Goal: Task Accomplishment & Management: Use online tool/utility

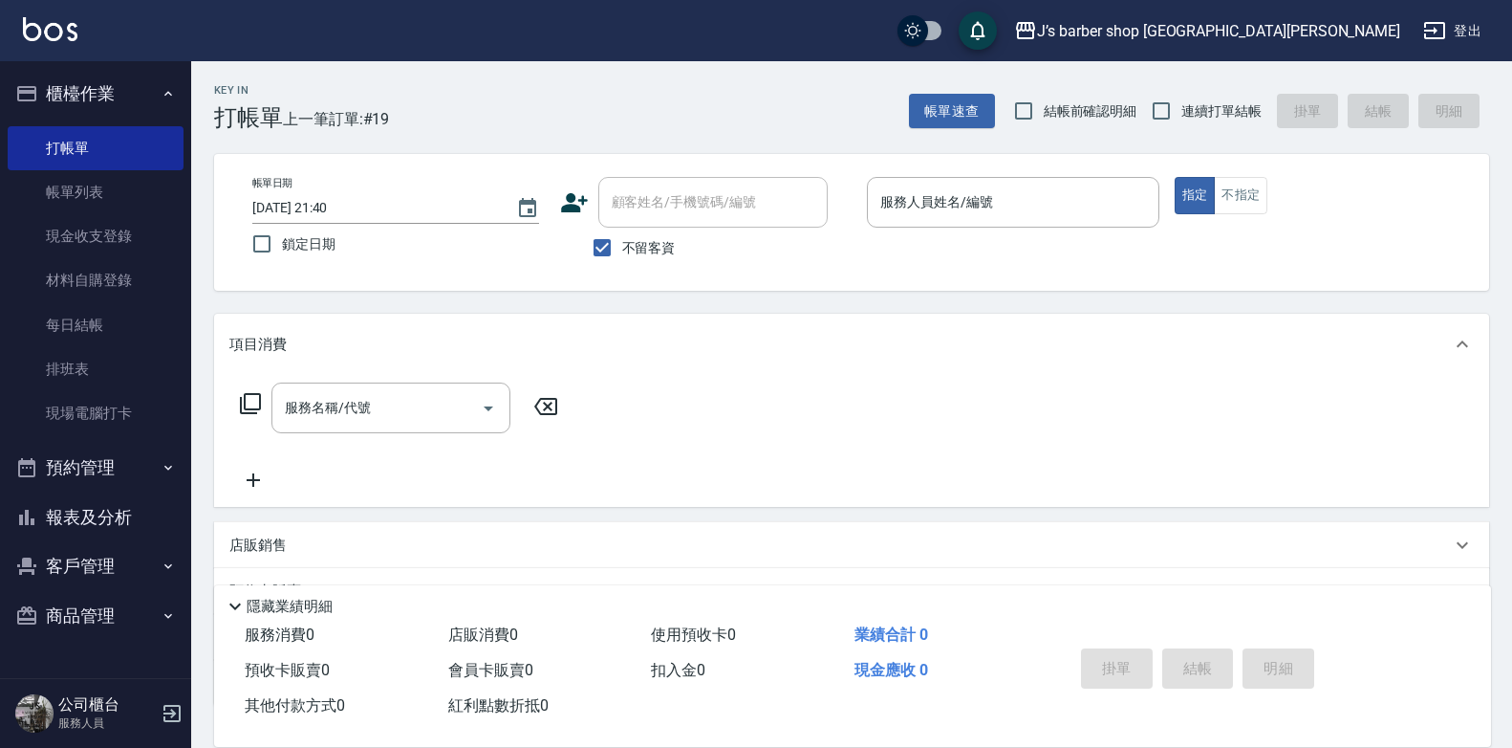
click at [485, 293] on div "Key In 打帳單 上一筆訂單:#19 帳單速查 結帳前確認明細 連續打單結帳 掛單 結帳 明細 帳單日期 [DATE] 21:40 鎖定日期 顧客姓名/手…" at bounding box center [851, 475] width 1321 height 828
click at [977, 201] on input "服務人員姓名/編號" at bounding box center [1013, 201] width 275 height 33
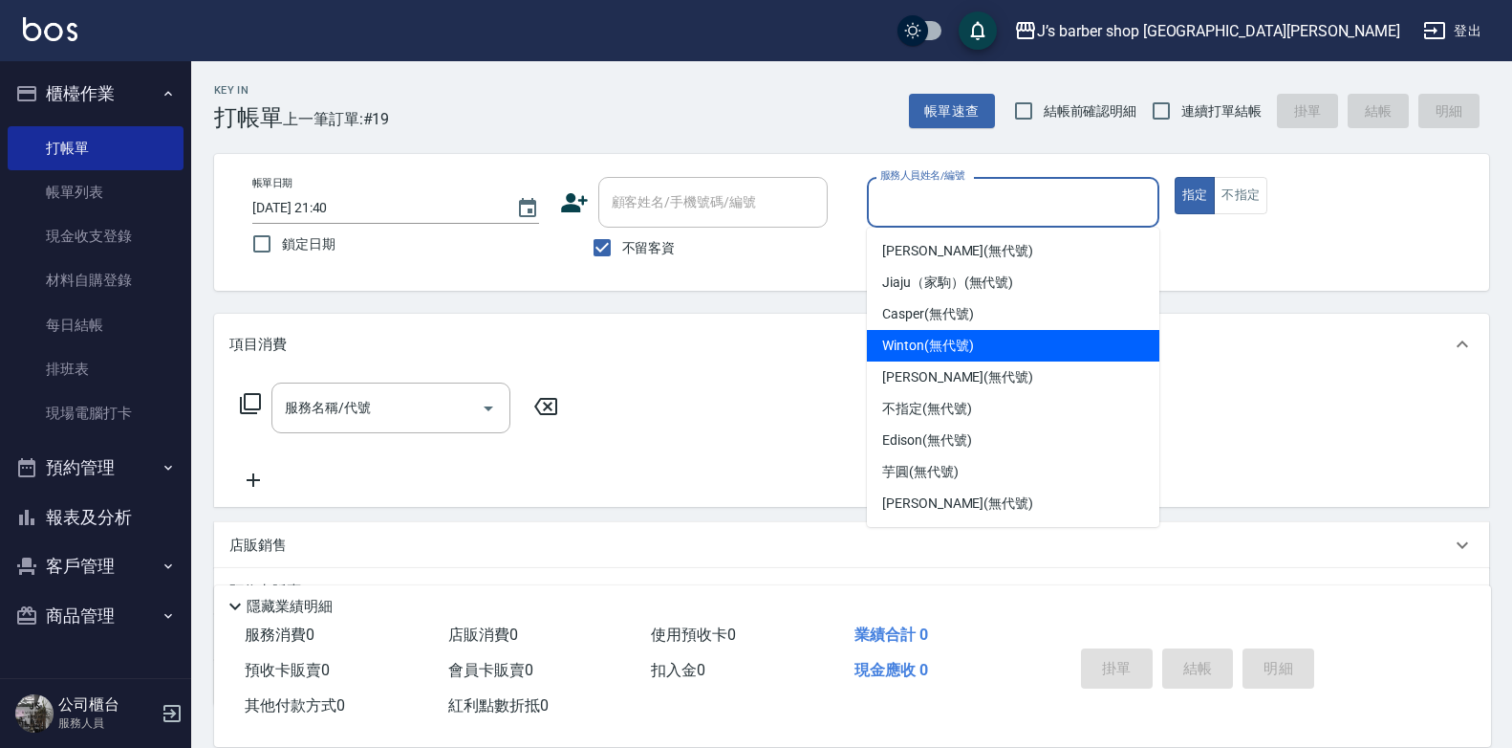
click at [957, 342] on span "Winton (無代號)" at bounding box center [927, 346] width 91 height 20
type input "Winton(無代號)"
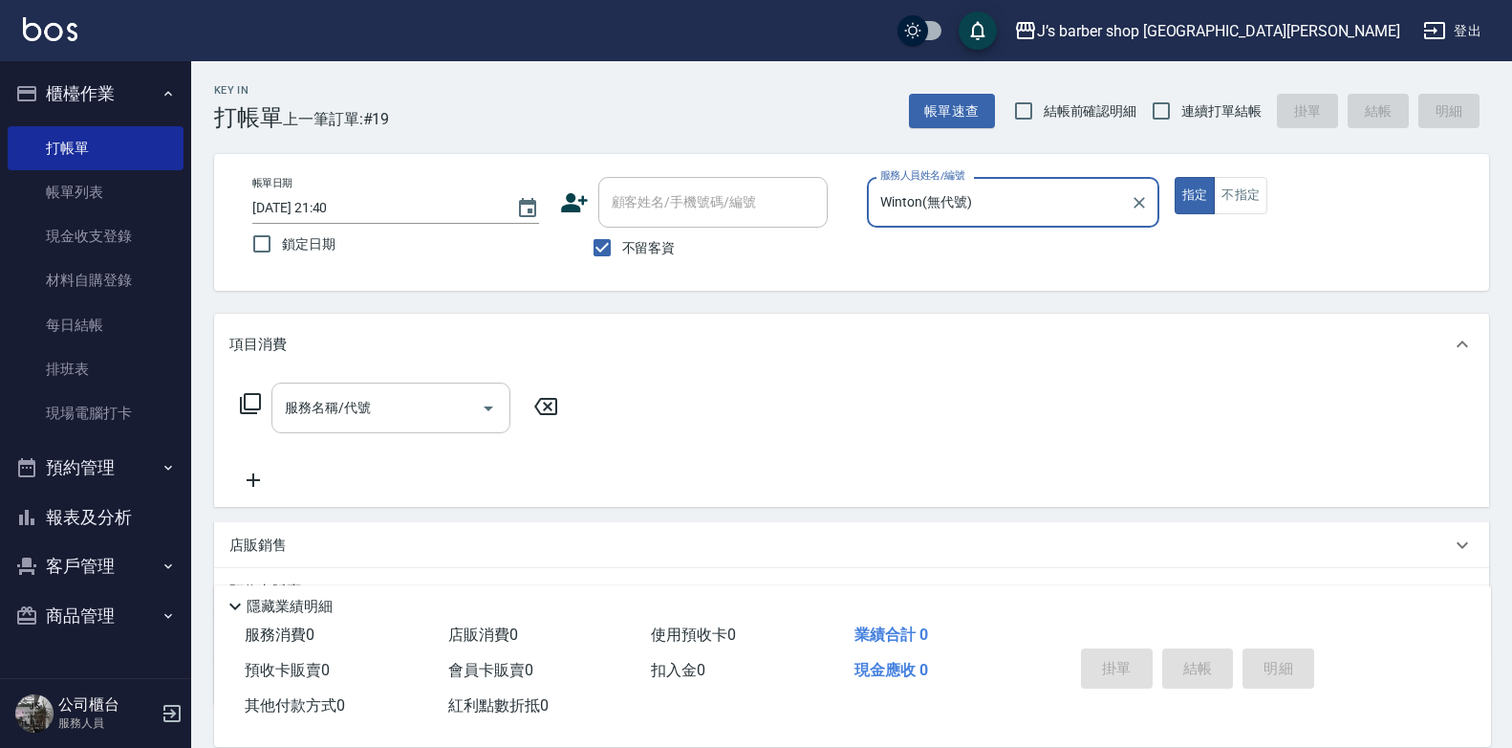
click at [389, 416] on input "服務名稱/代號" at bounding box center [376, 407] width 193 height 33
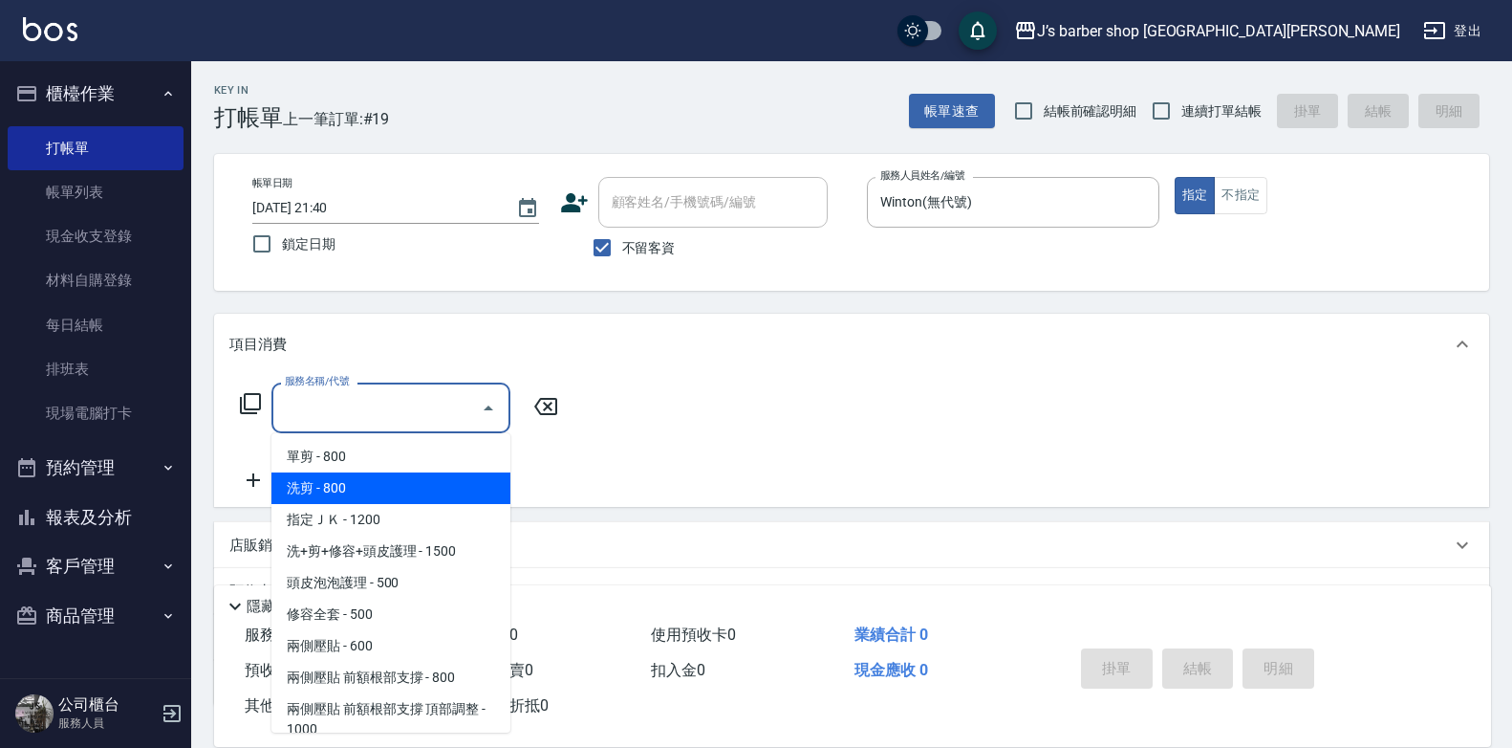
click at [377, 500] on span "洗剪 - 800" at bounding box center [391, 488] width 239 height 32
type input "洗剪(101)"
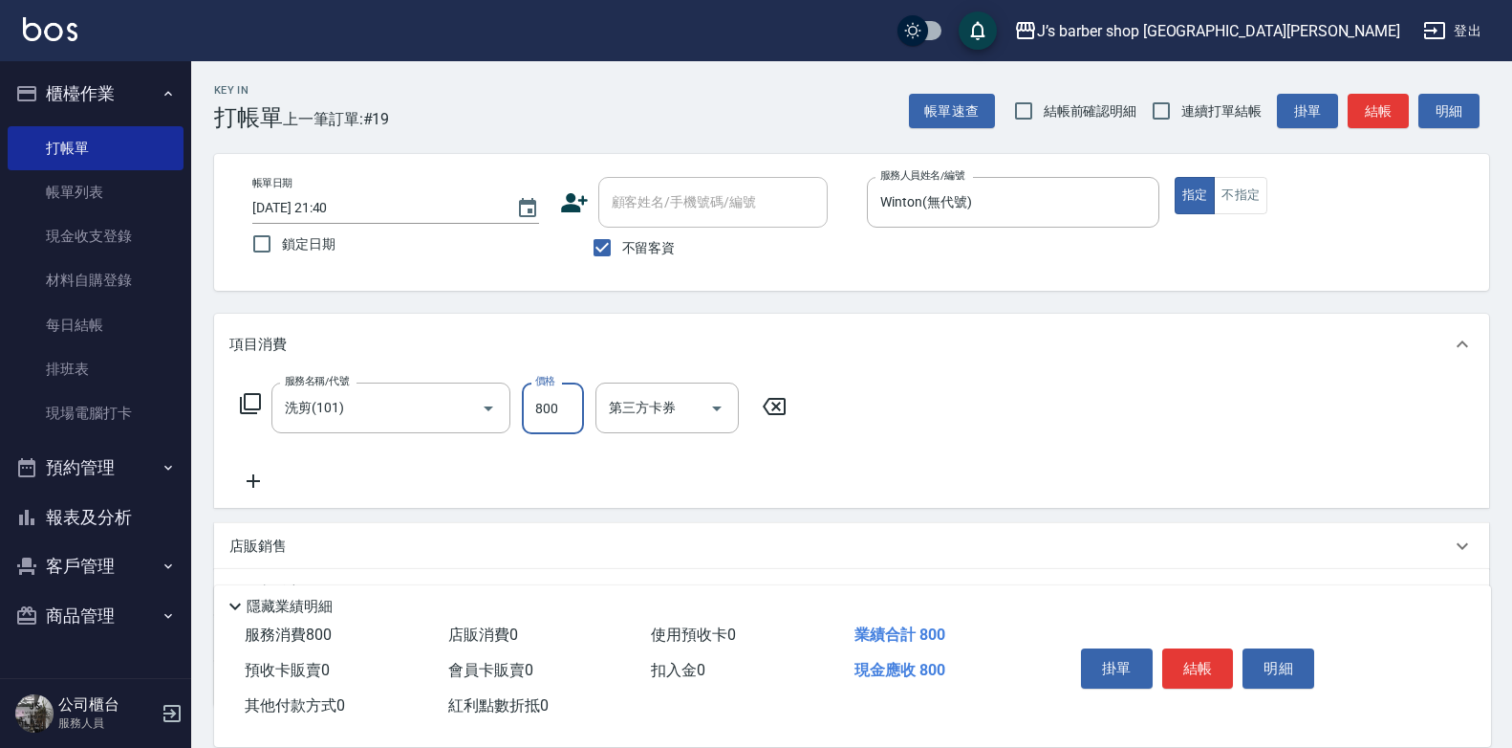
click at [544, 393] on input "800" at bounding box center [553, 408] width 62 height 52
click at [548, 457] on div "服務名稱/代號 洗剪(101) 服務名稱/代號 價格 800 價格 洗-1 洗-1 第三方卡券 第三方卡券" at bounding box center [576, 437] width 695 height 110
click at [641, 404] on input "洗-1" at bounding box center [653, 407] width 98 height 33
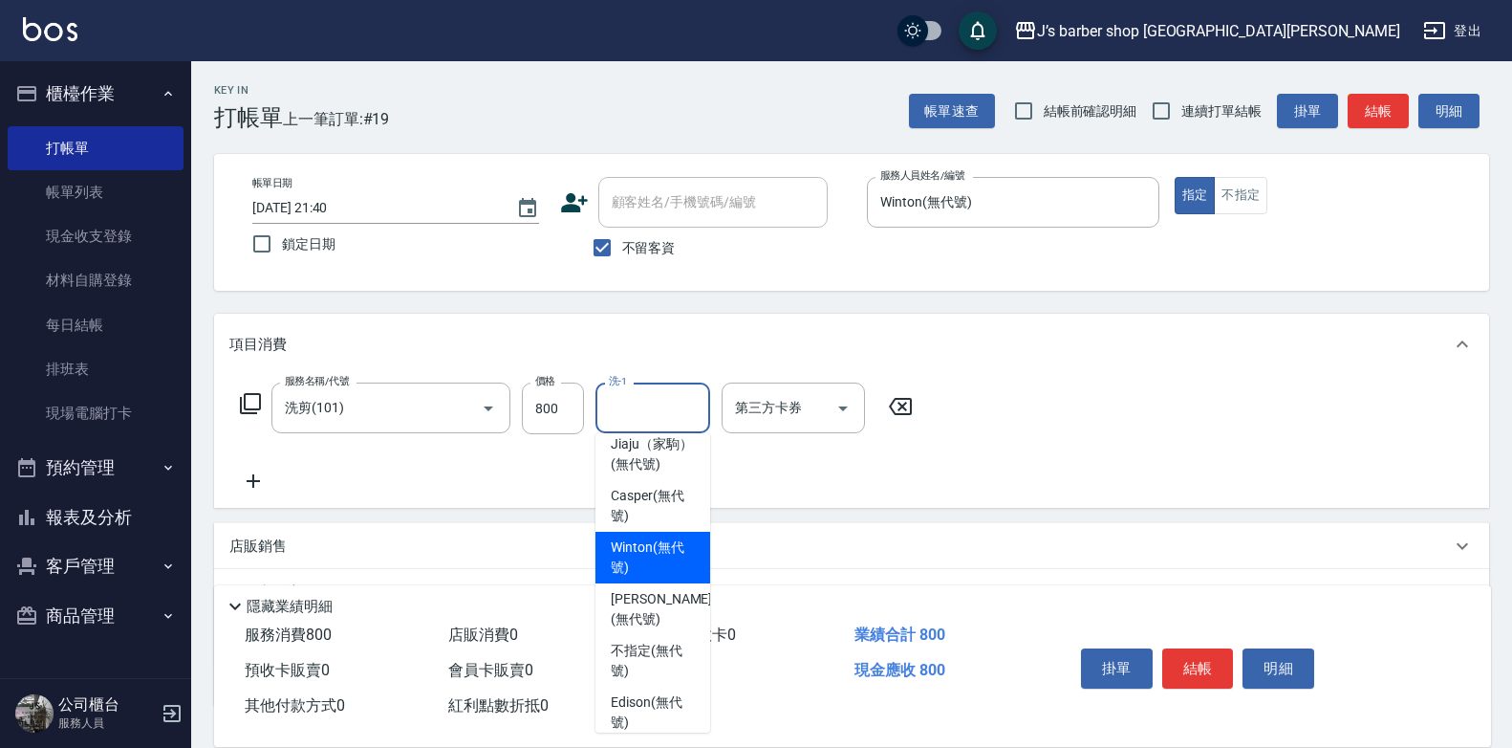
scroll to position [96, 0]
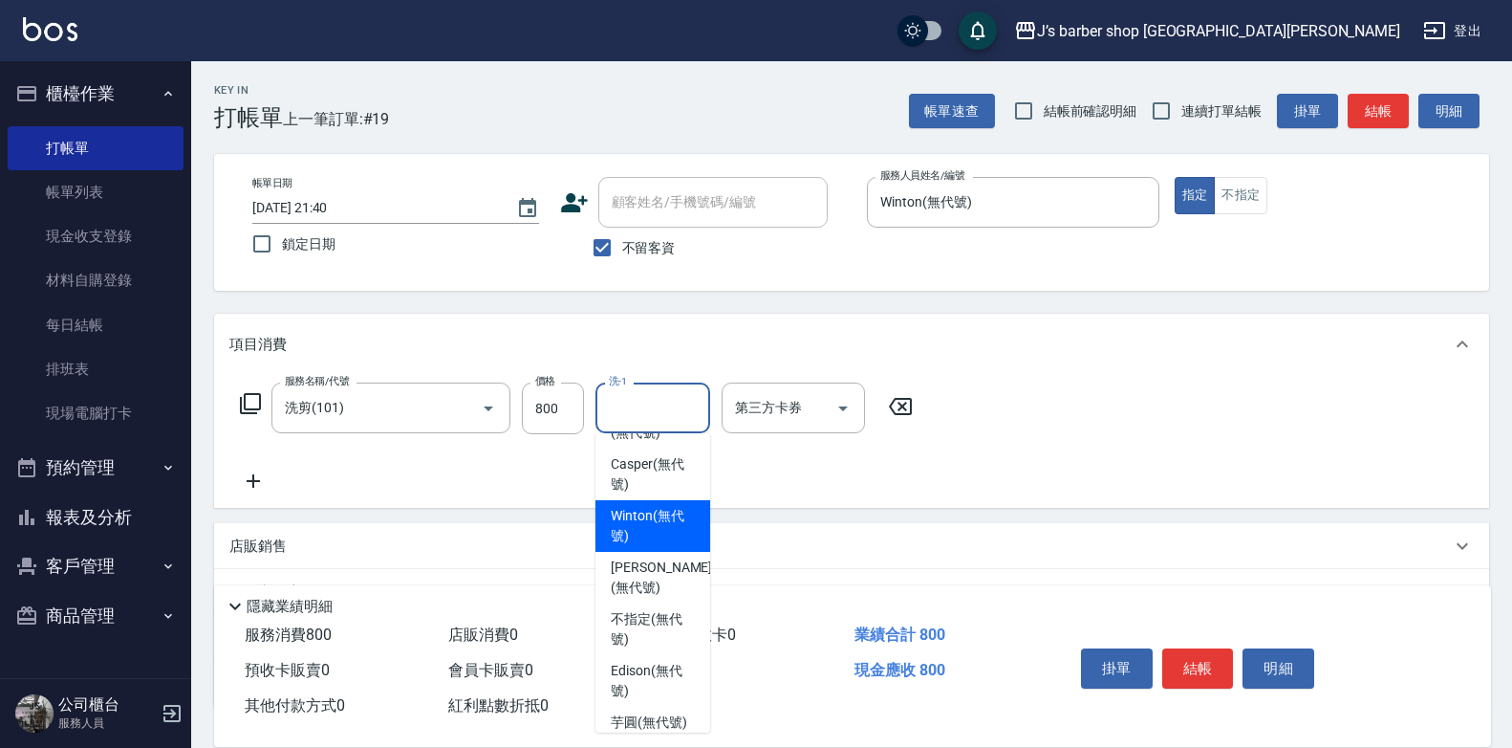
click at [651, 536] on span "Winton (無代號)" at bounding box center [653, 526] width 84 height 40
type input "Winton(無代號)"
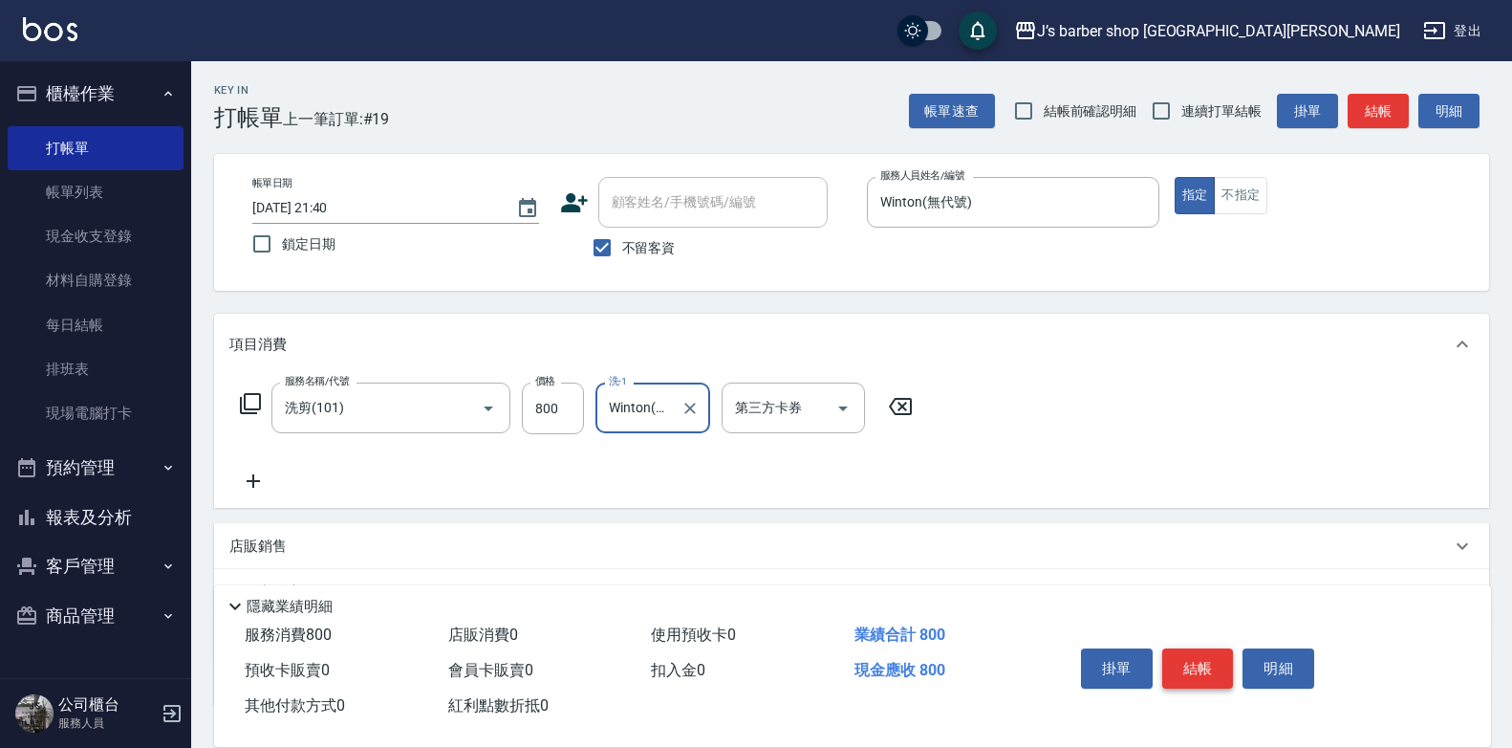
click at [1221, 648] on button "結帳" at bounding box center [1199, 668] width 72 height 40
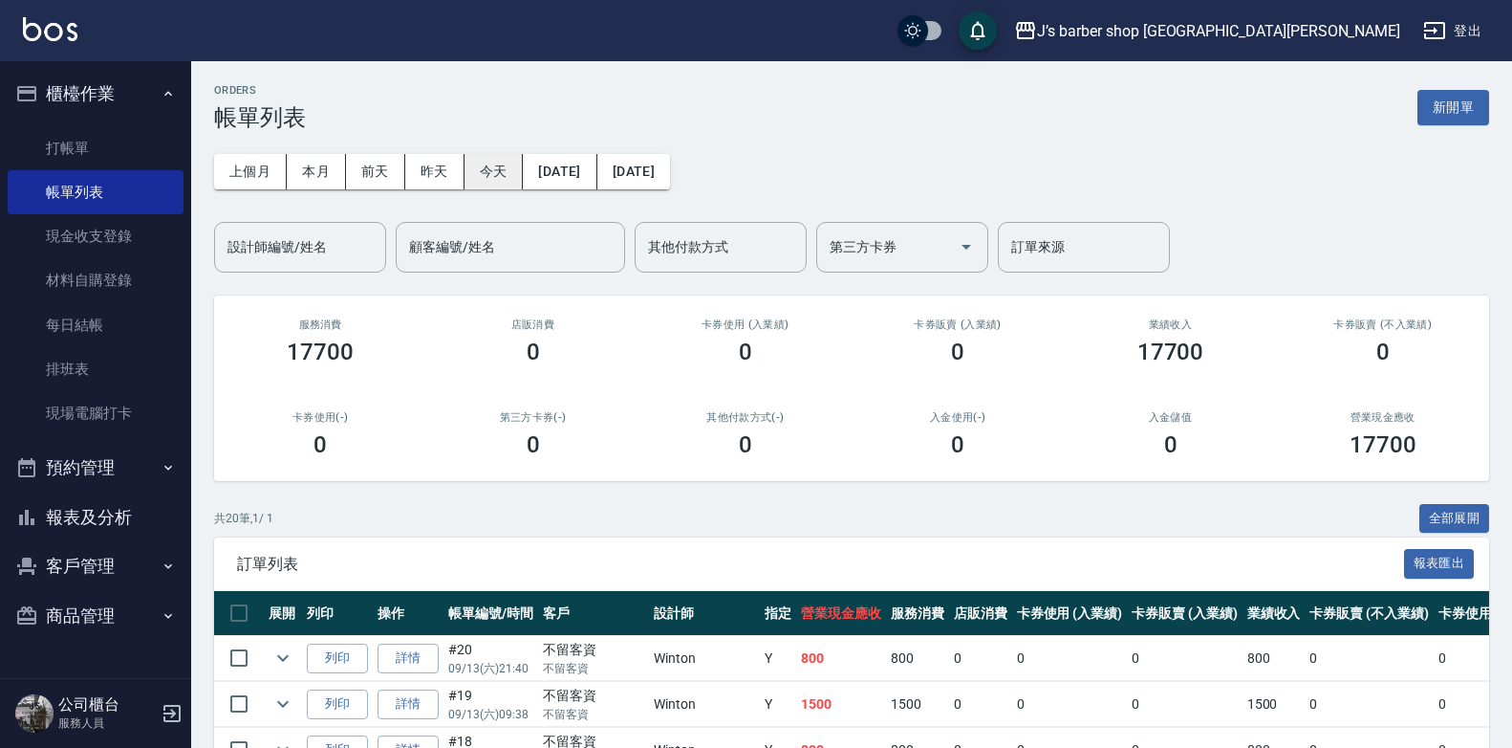
click at [483, 169] on button "今天" at bounding box center [494, 171] width 59 height 35
click at [340, 267] on div "設計師編號/姓名" at bounding box center [300, 247] width 172 height 51
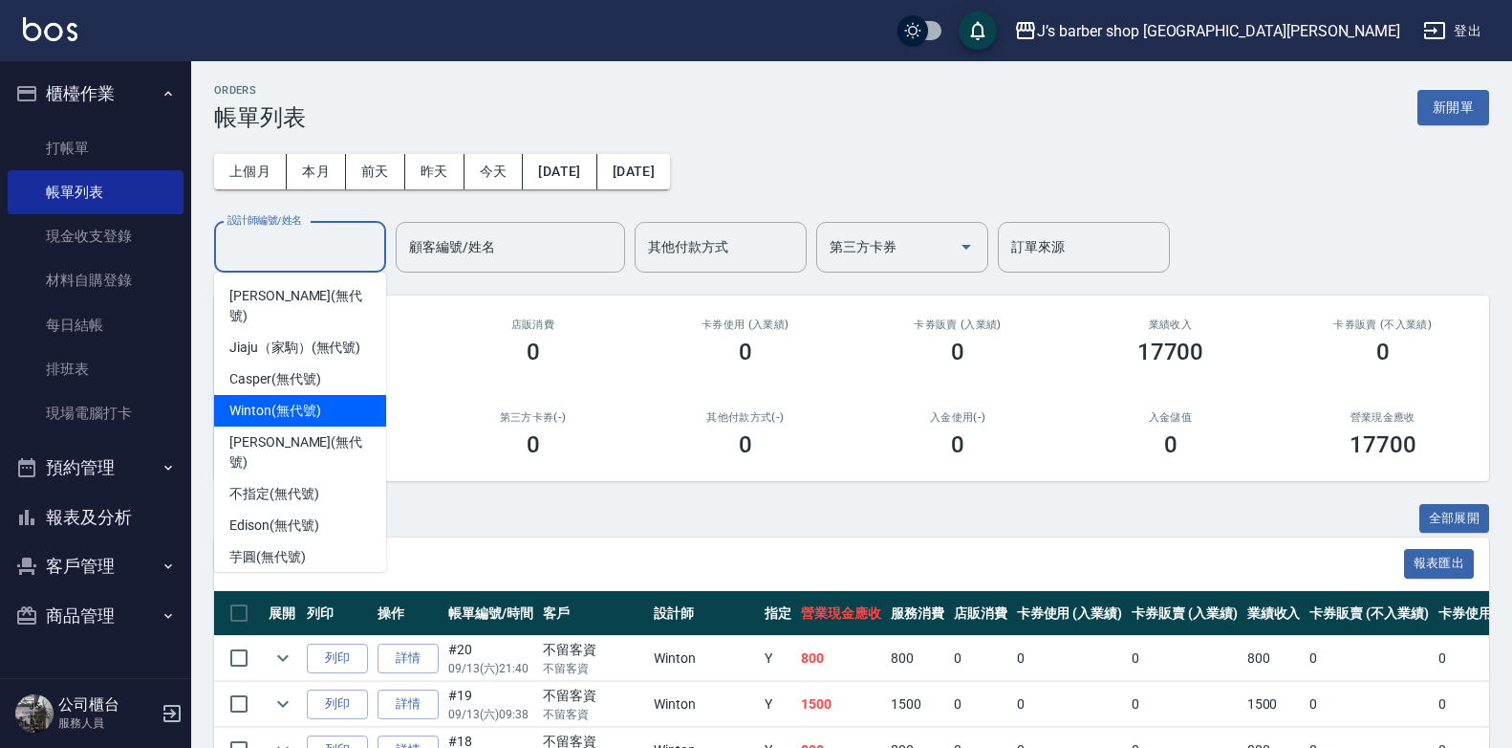
click at [302, 401] on div "Winton (無代號)" at bounding box center [300, 411] width 172 height 32
type input "Winton(無代號)"
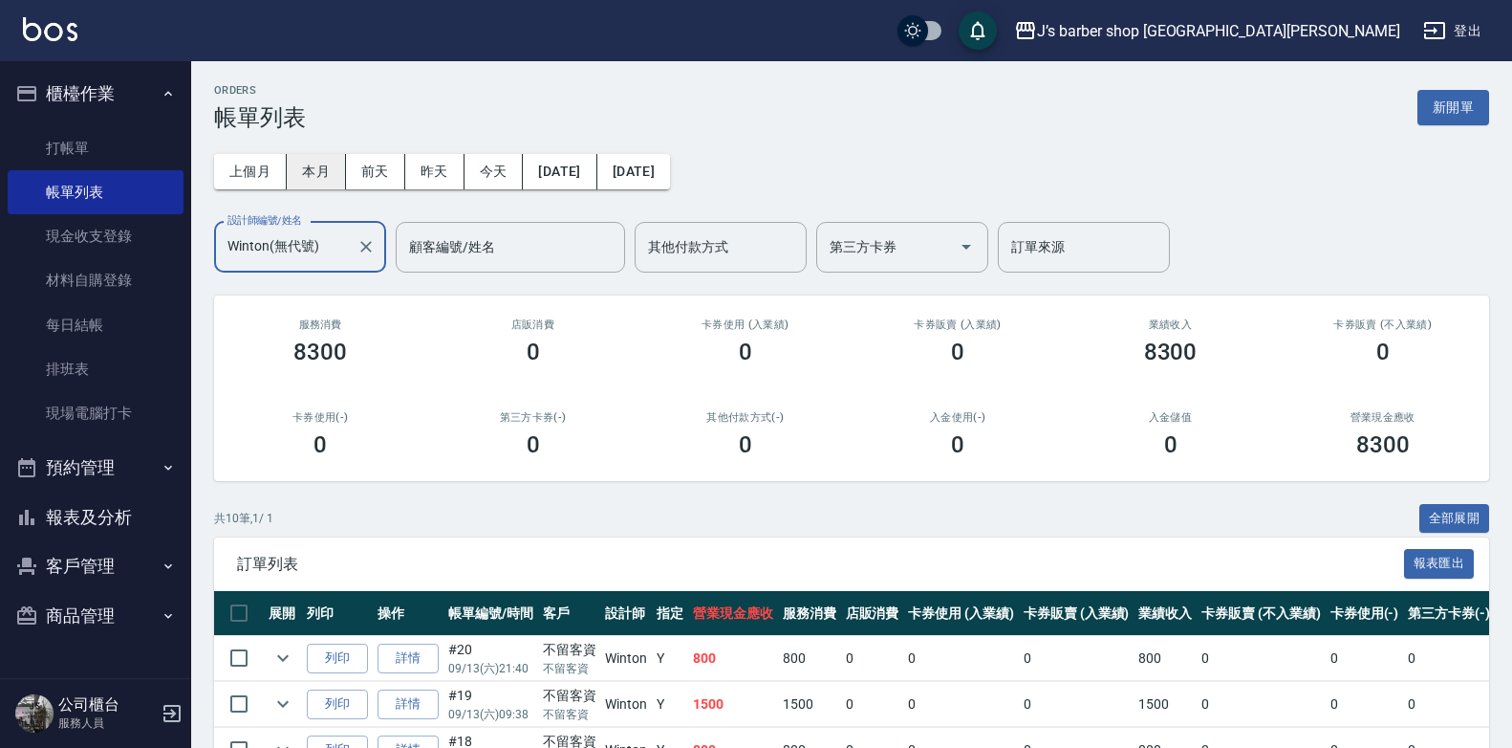
click at [315, 181] on button "本月" at bounding box center [316, 171] width 59 height 35
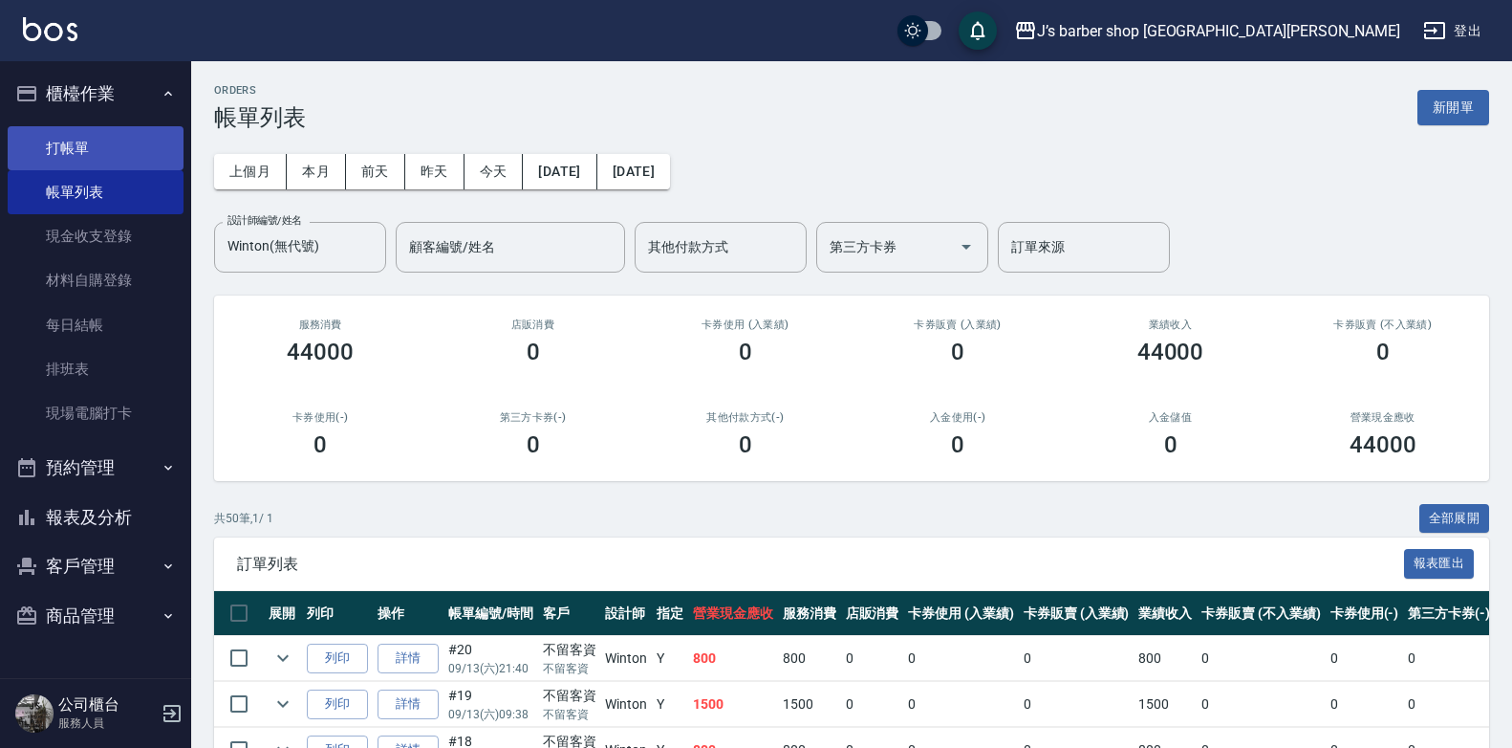
click at [108, 133] on link "打帳單" at bounding box center [96, 148] width 176 height 44
